Goal: Task Accomplishment & Management: Complete application form

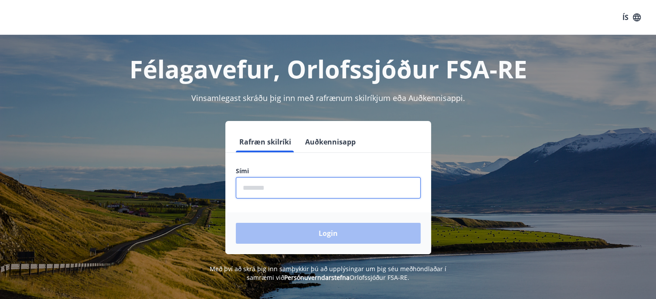
click at [258, 194] on input "phone" at bounding box center [328, 187] width 185 height 21
type input "********"
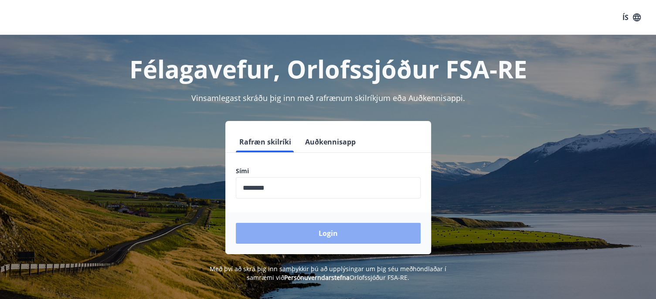
click at [317, 228] on button "Login" at bounding box center [328, 233] width 185 height 21
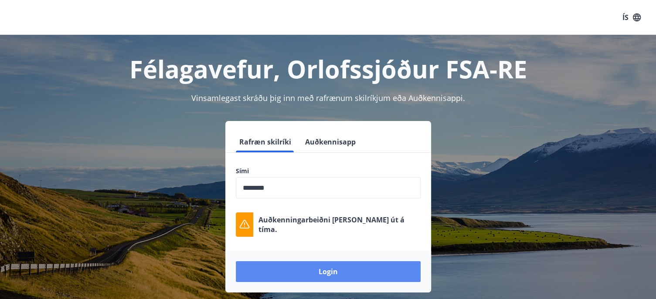
click at [310, 276] on button "Login" at bounding box center [328, 272] width 185 height 21
click at [323, 275] on button "Login" at bounding box center [328, 272] width 185 height 21
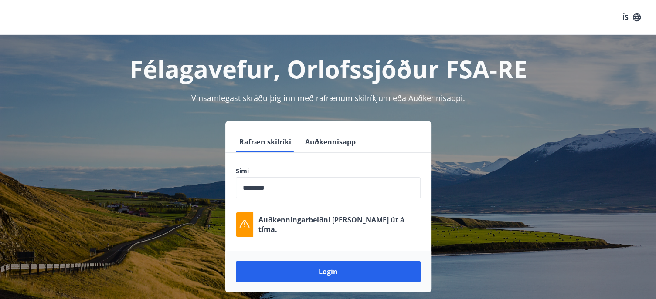
click at [387, 100] on span "Vinsamlegast skráðu þig inn með rafrænum skilríkjum eða Auðkennisappi." at bounding box center [328, 98] width 274 height 10
click at [376, 78] on h1 "Félagavefur, Orlofssjóður FSA-RE" at bounding box center [328, 68] width 607 height 33
click at [526, 35] on div "Félagavefur, Orlofssjóður FSA-RE" at bounding box center [328, 60] width 607 height 51
